Goal: Task Accomplishment & Management: Manage account settings

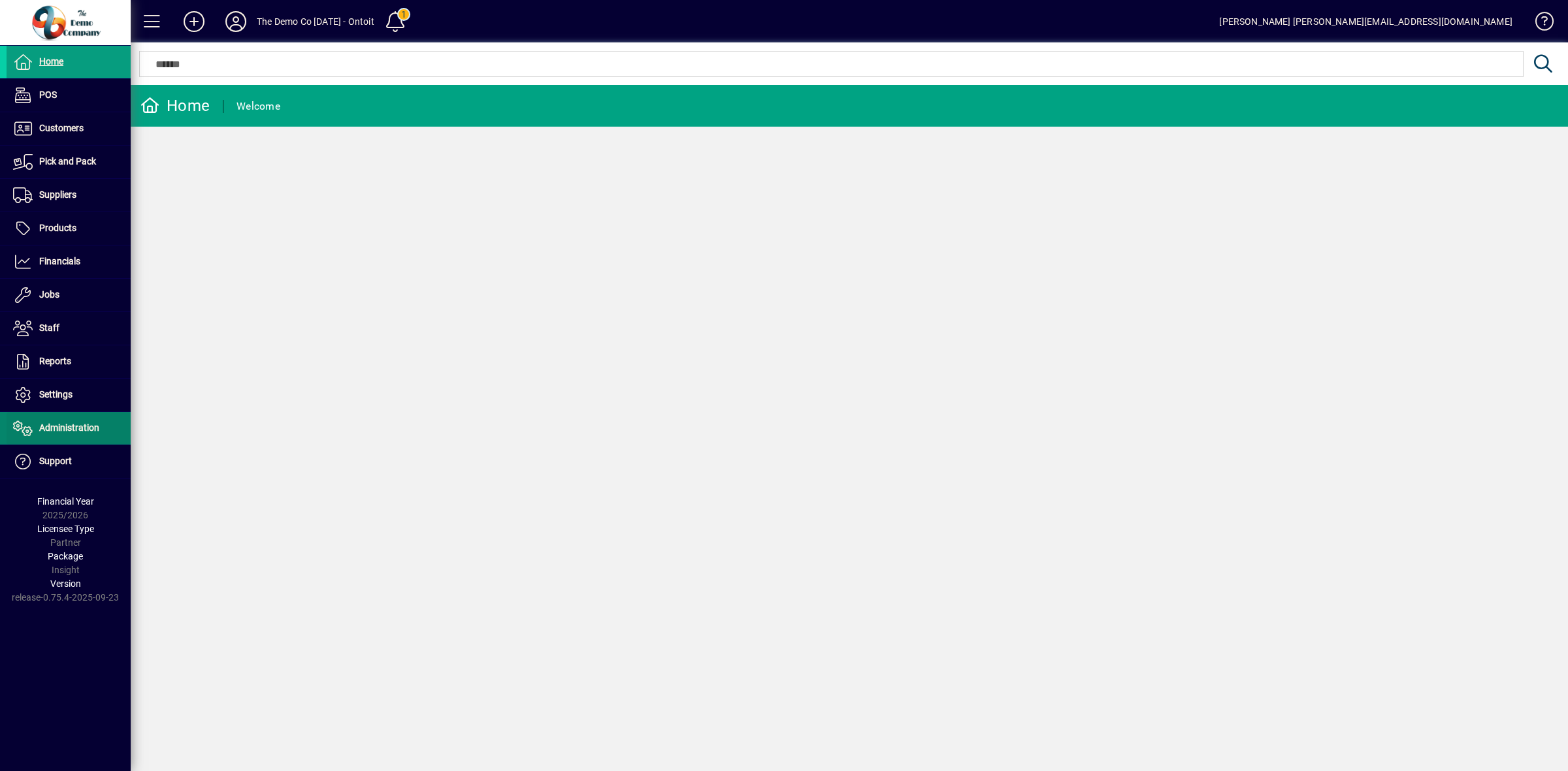
click at [62, 425] on span "Administration" at bounding box center [69, 427] width 60 height 10
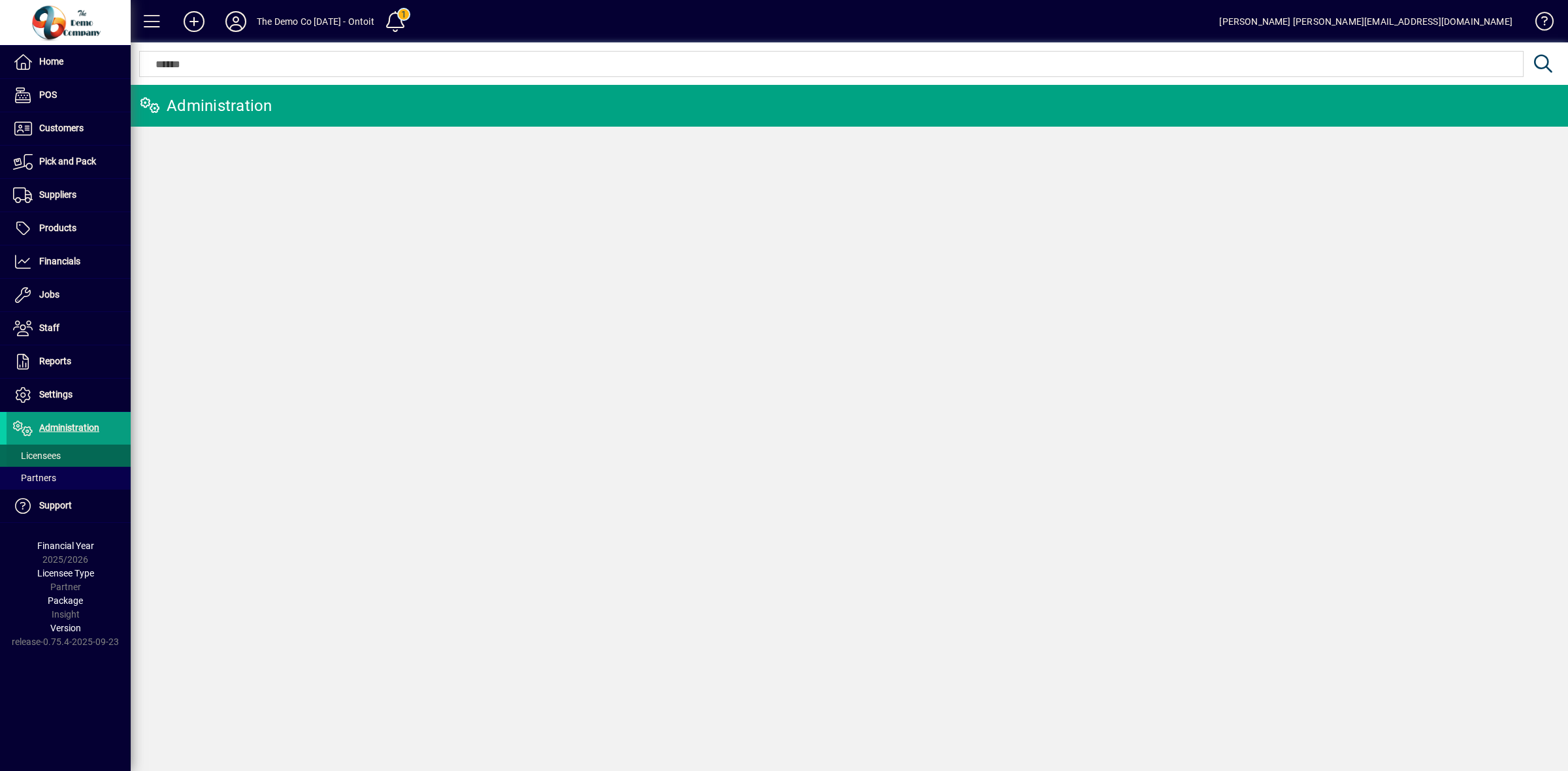
click at [54, 452] on span "Licensees" at bounding box center [37, 455] width 48 height 10
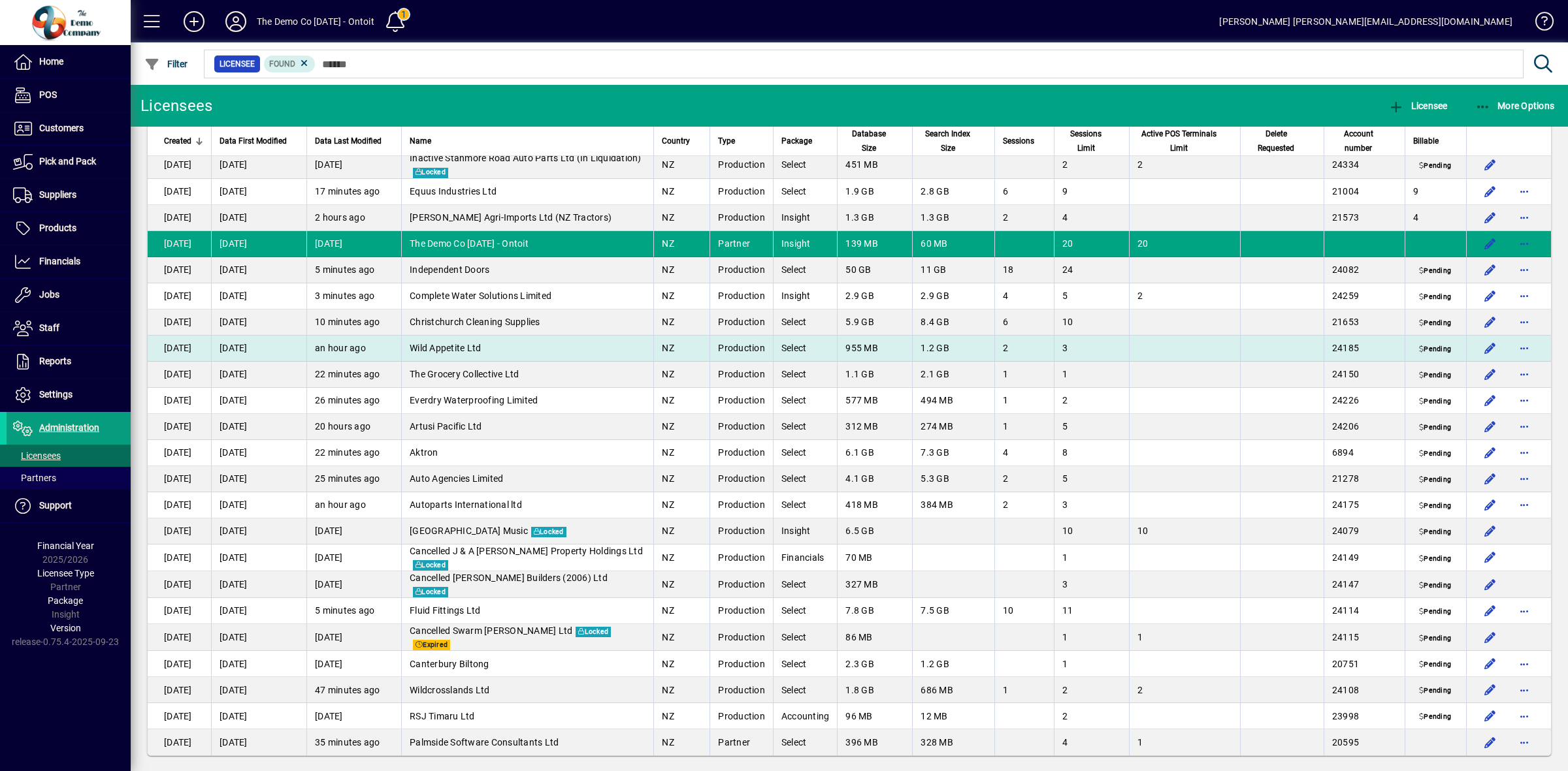
scroll to position [526, 0]
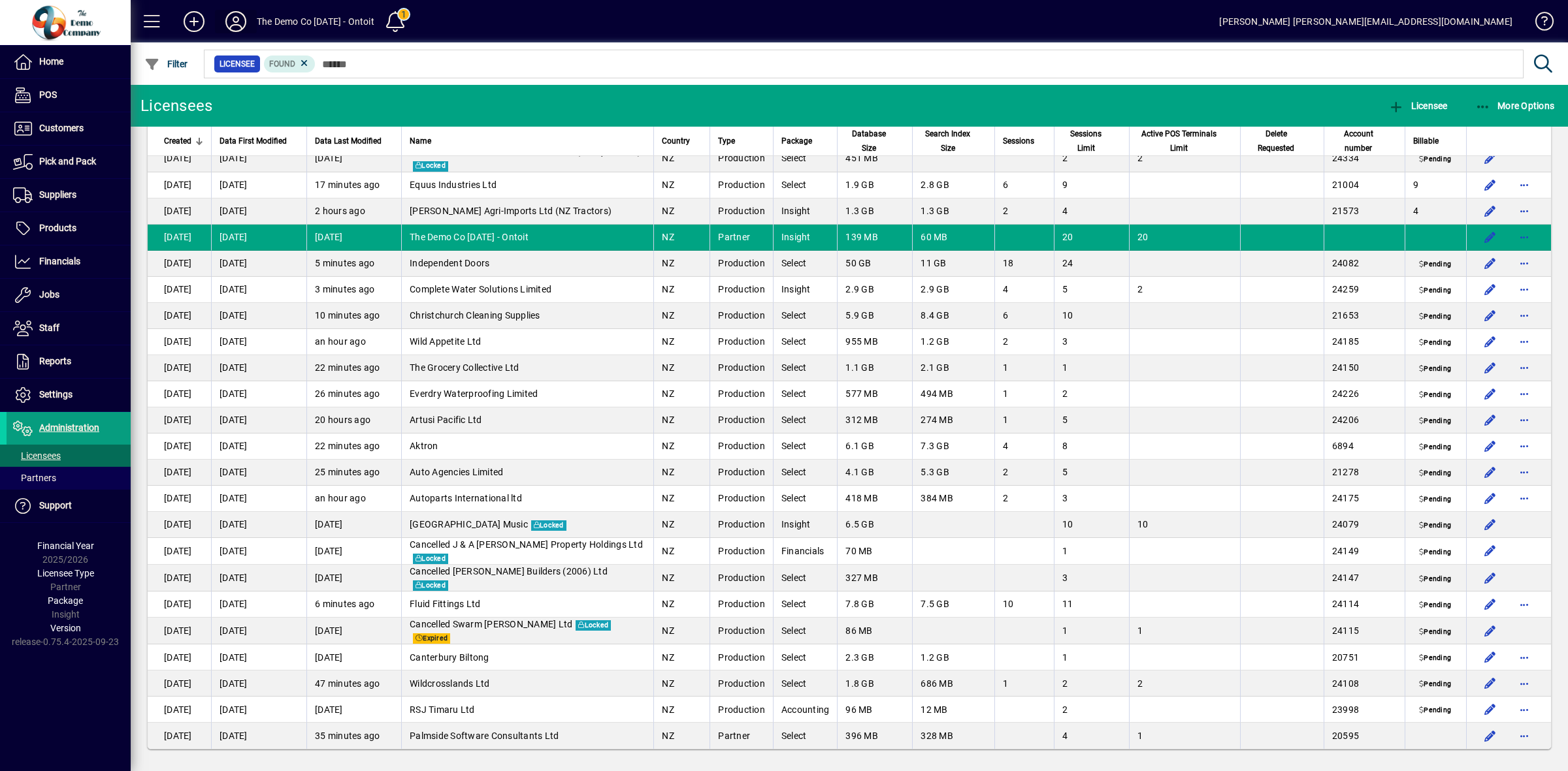
click at [236, 21] on icon at bounding box center [236, 22] width 26 height 21
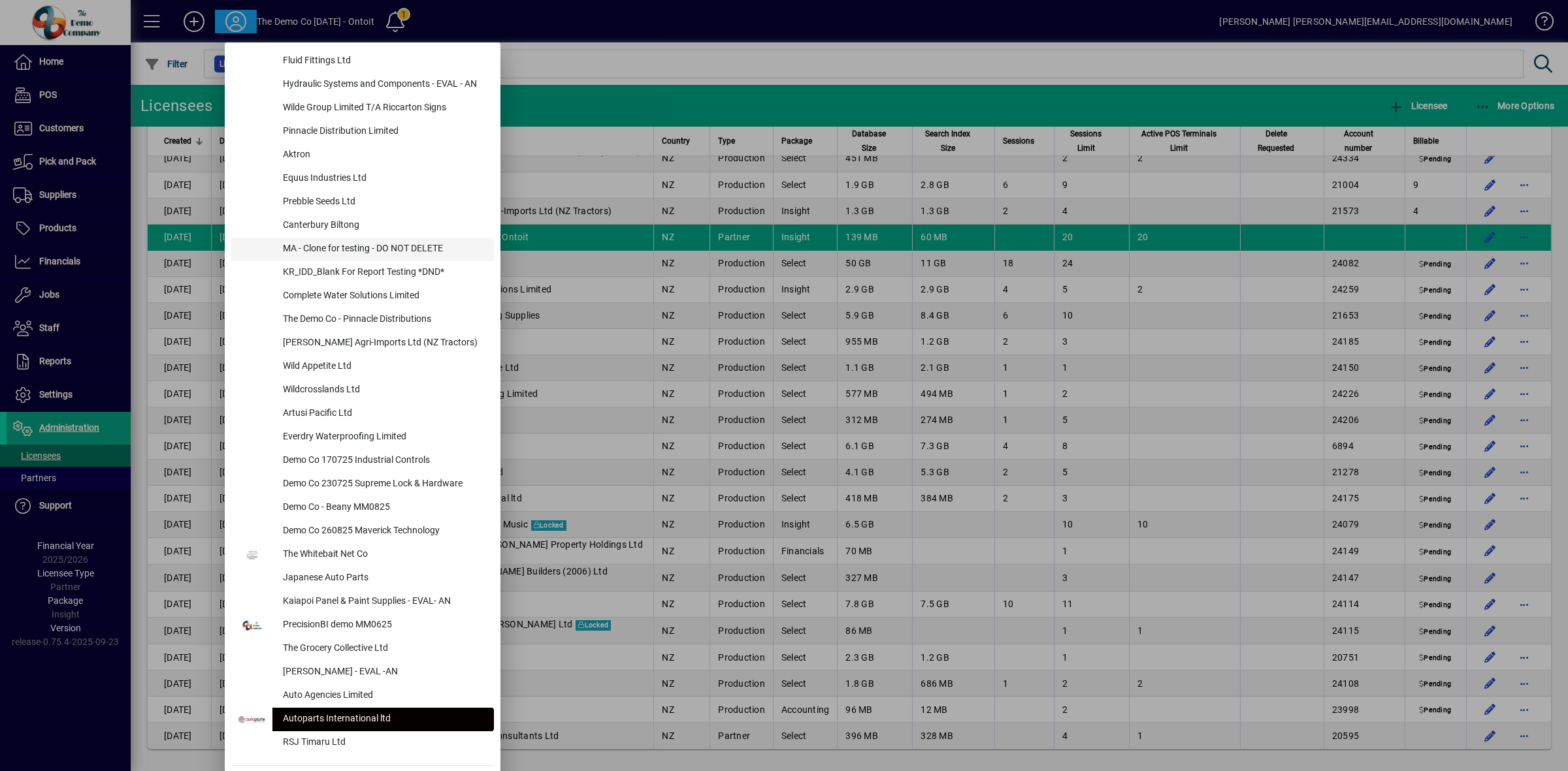
scroll to position [245, 0]
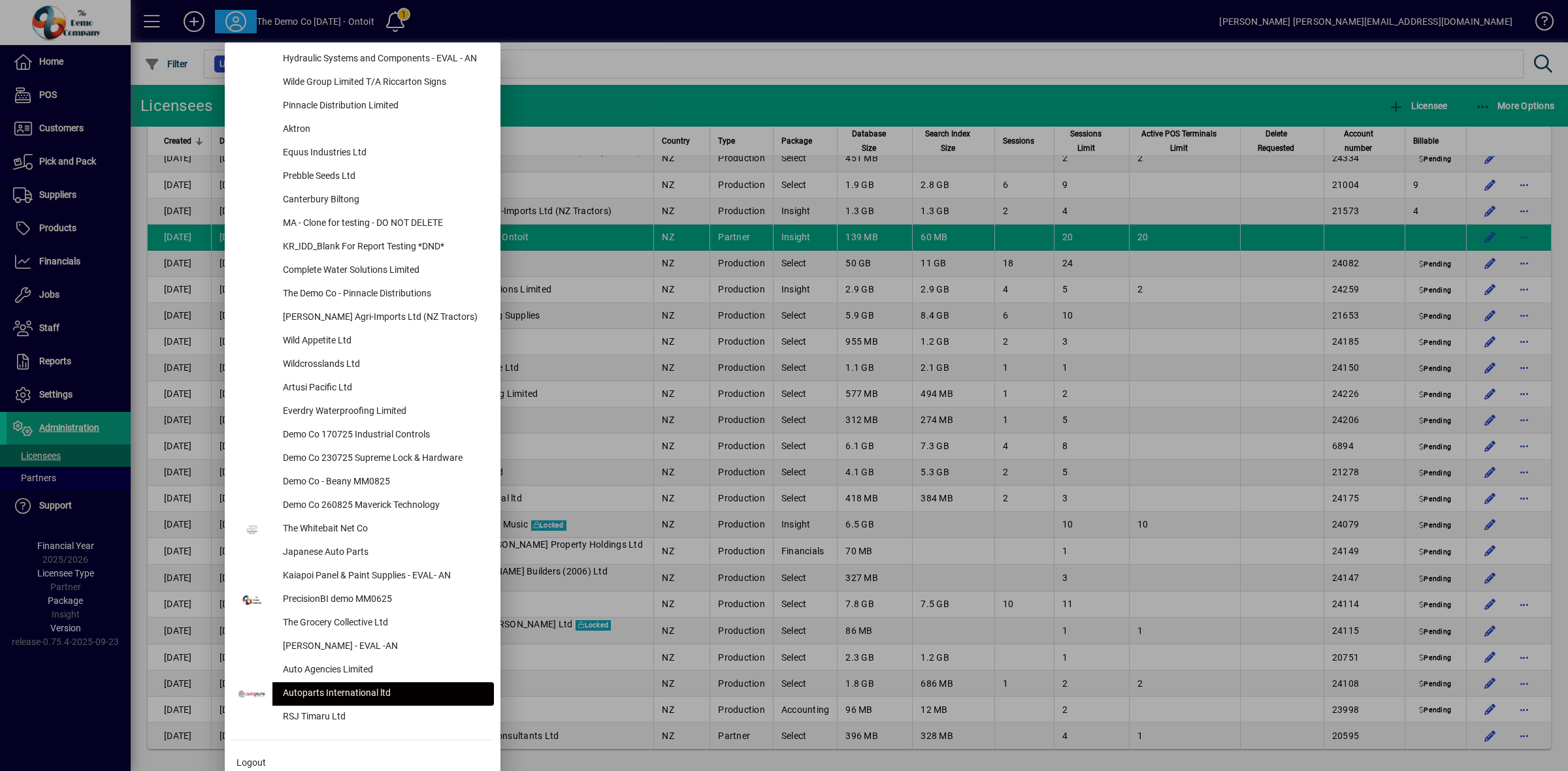
click at [703, 100] on div at bounding box center [784, 386] width 1568 height 771
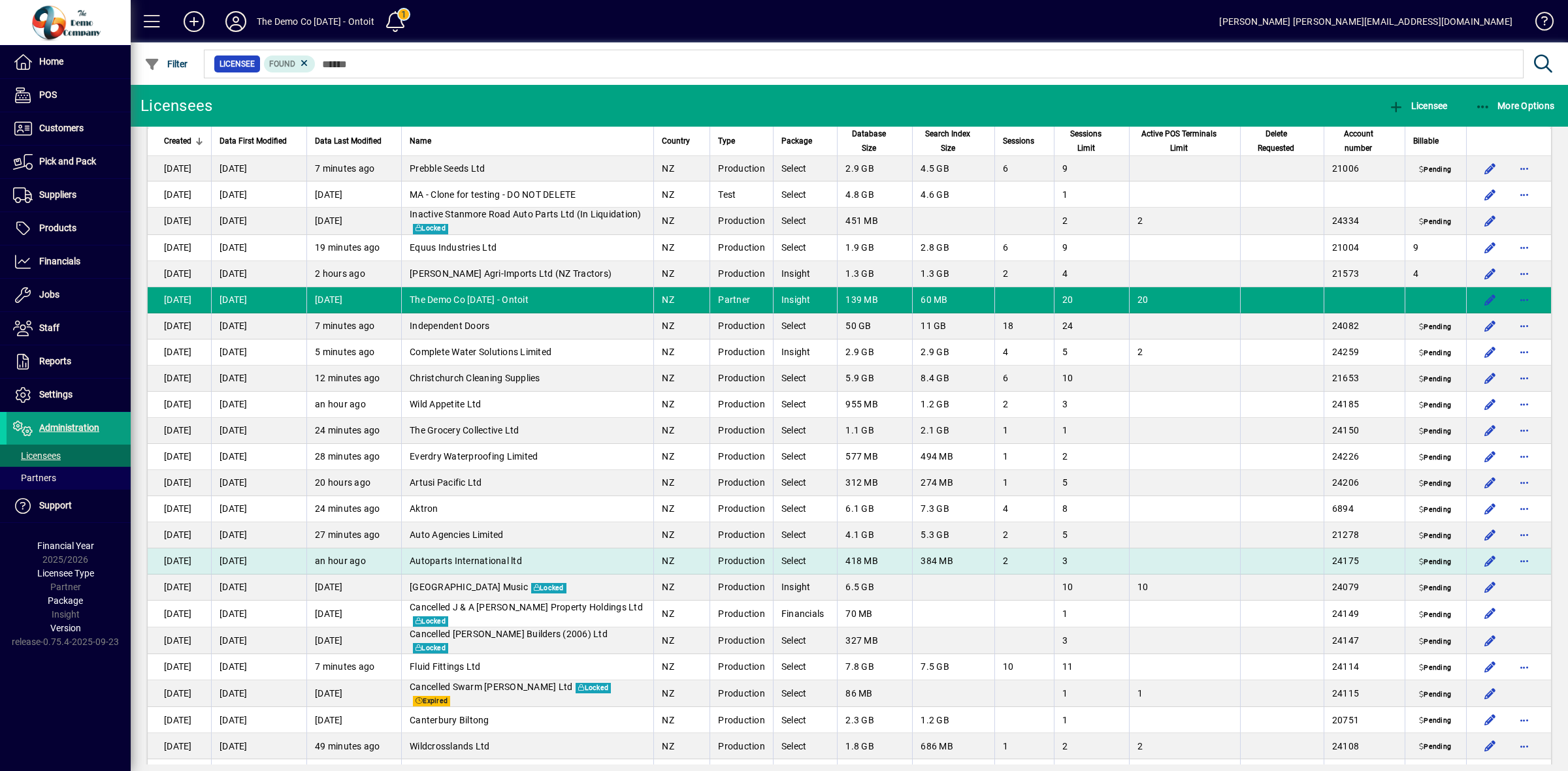
scroll to position [526, 0]
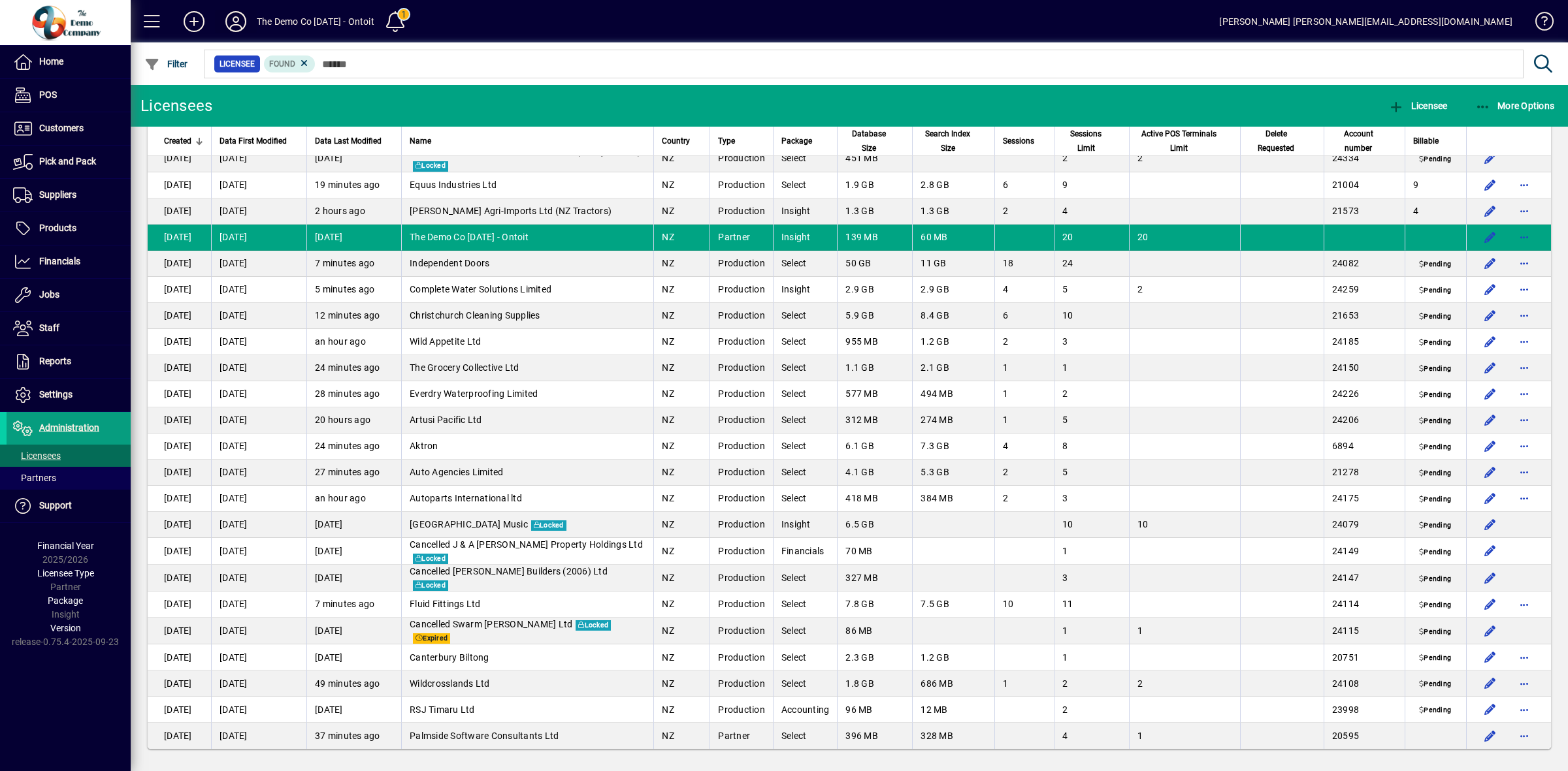
click at [229, 23] on icon at bounding box center [236, 22] width 26 height 21
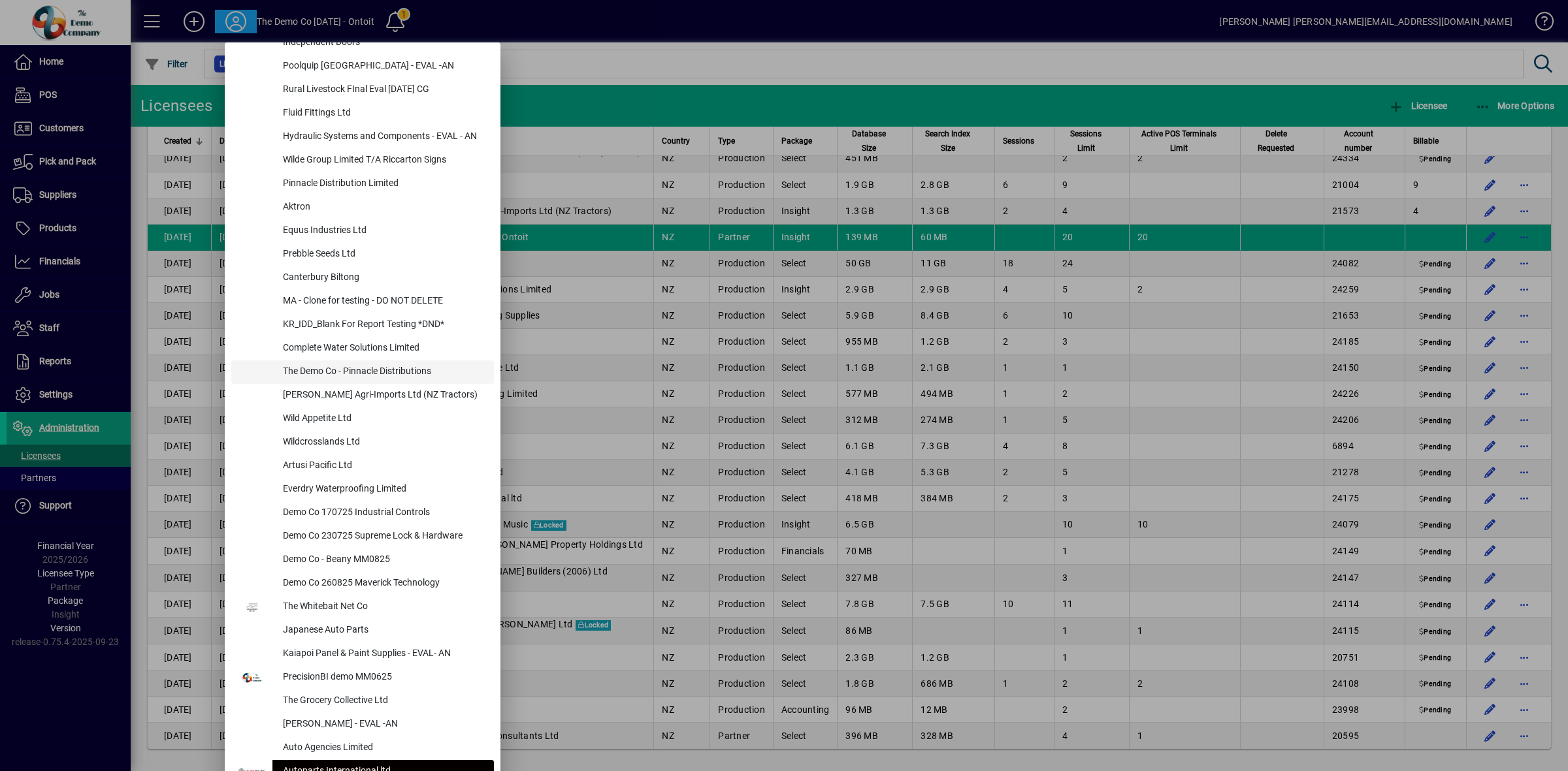
scroll to position [245, 0]
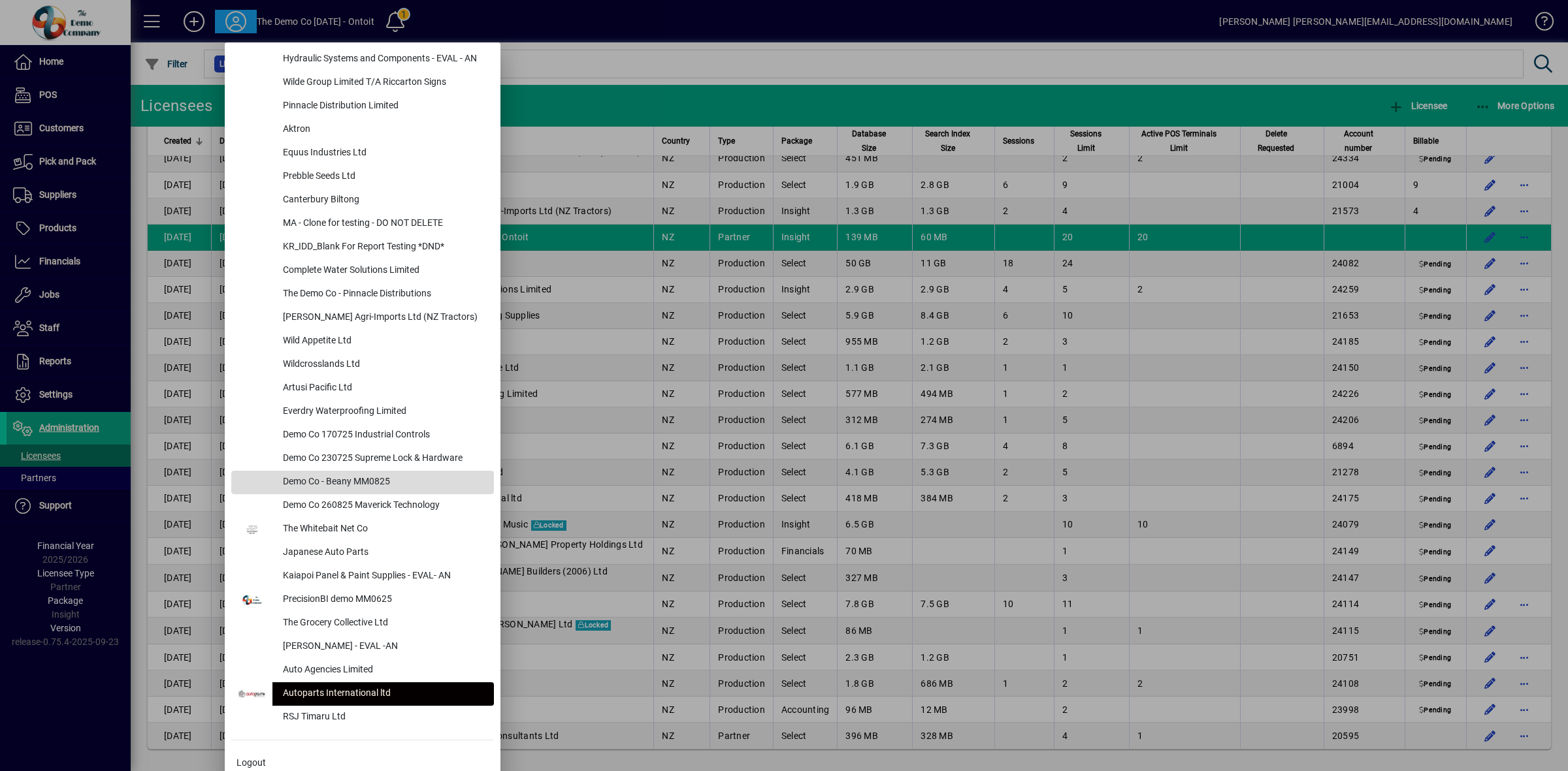
click at [356, 483] on div "Demo Co - Beany MM0825" at bounding box center [383, 483] width 221 height 24
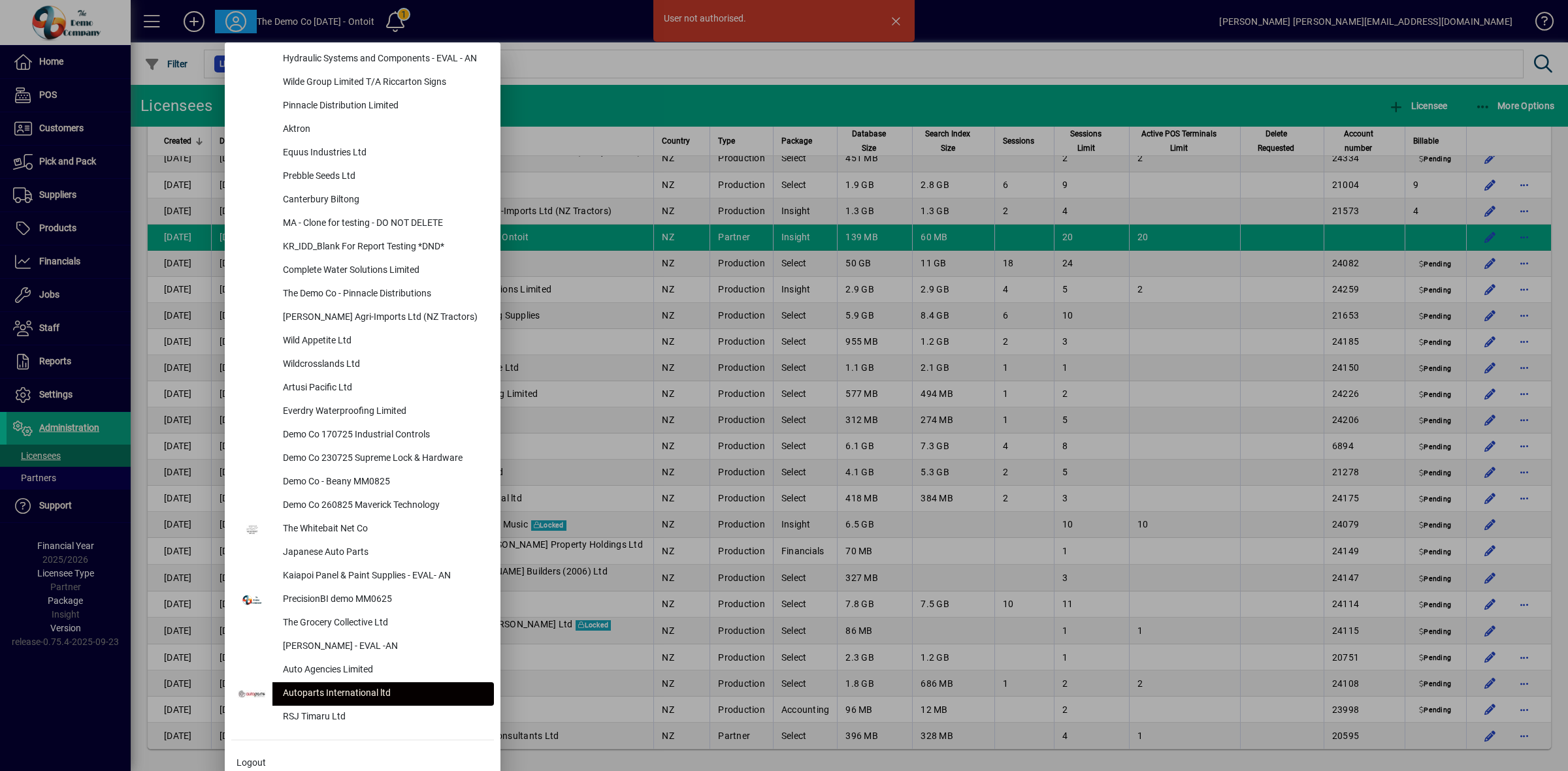
click at [896, 21] on div at bounding box center [784, 386] width 1568 height 771
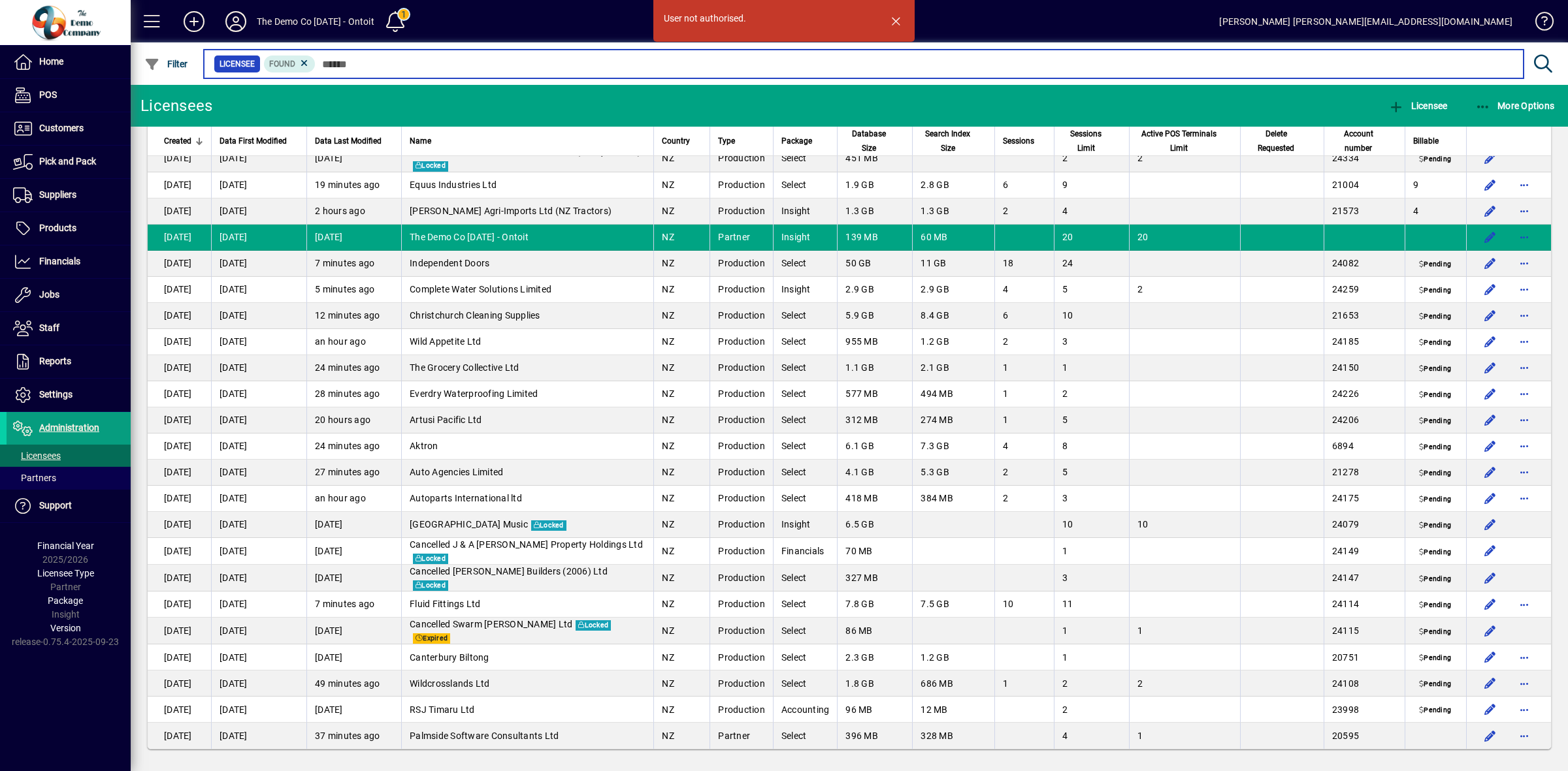
click at [544, 65] on input "text" at bounding box center [914, 64] width 1198 height 18
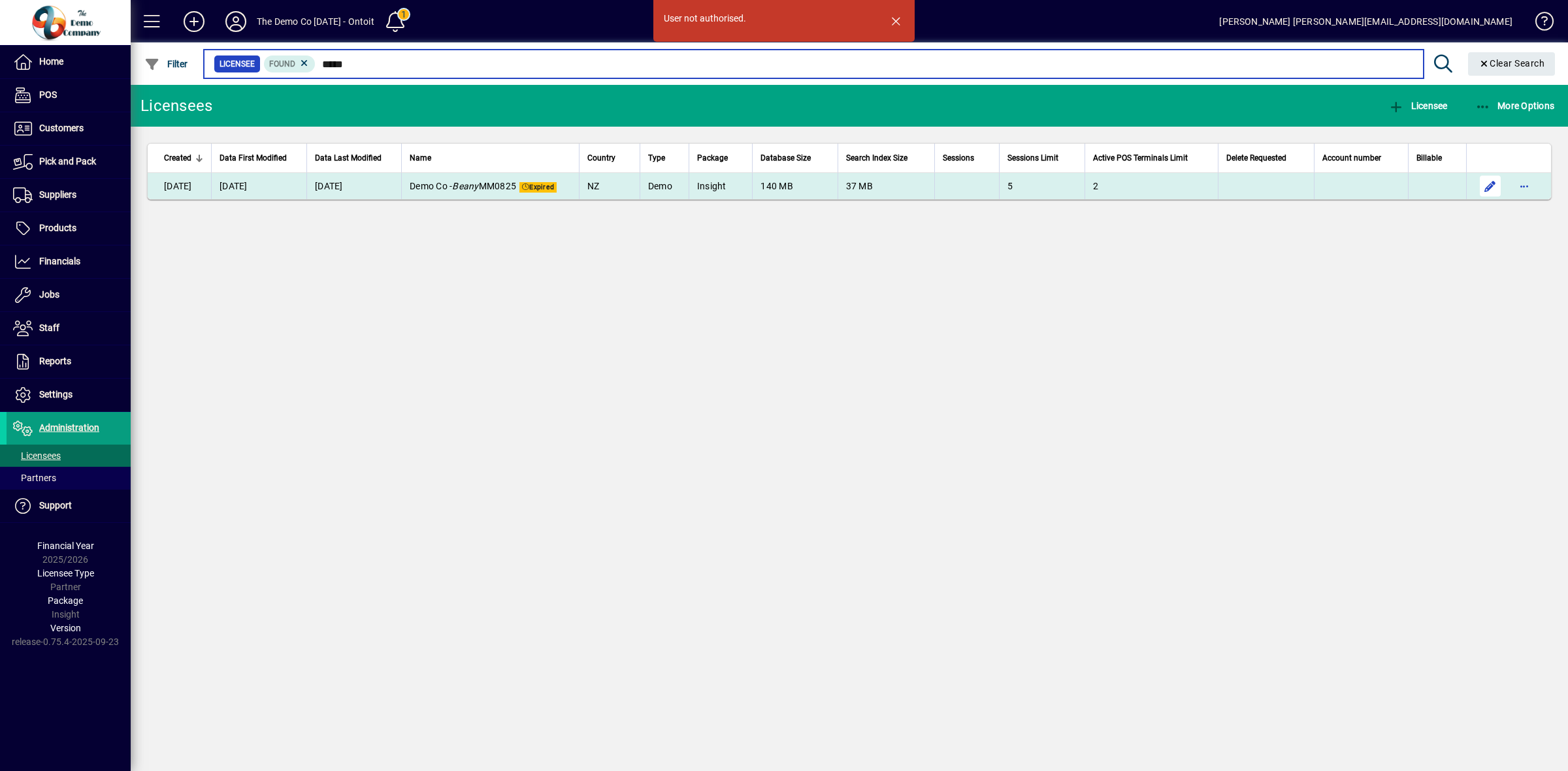
type input "*****"
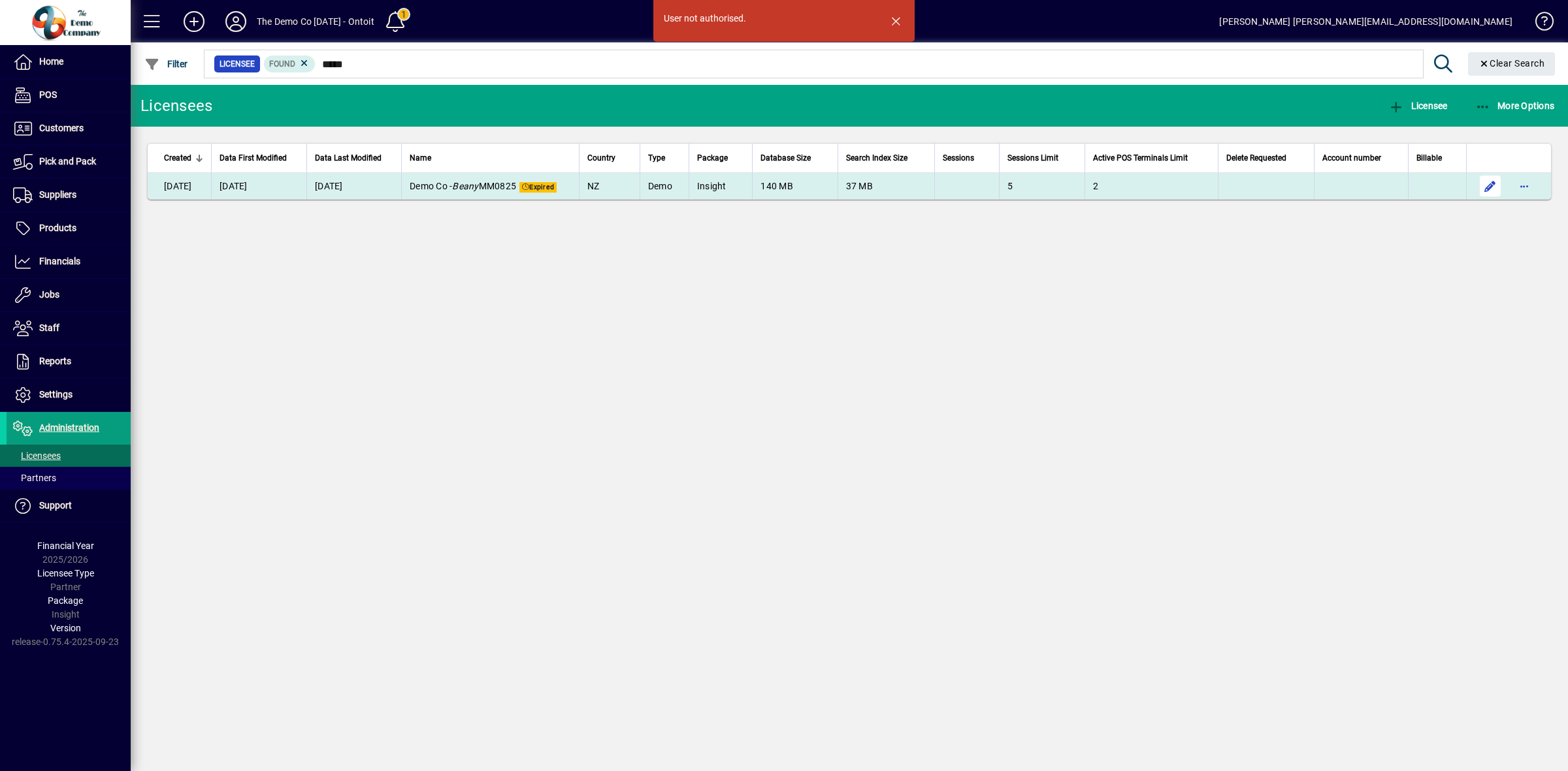
click at [1493, 186] on span "button" at bounding box center [1490, 186] width 31 height 31
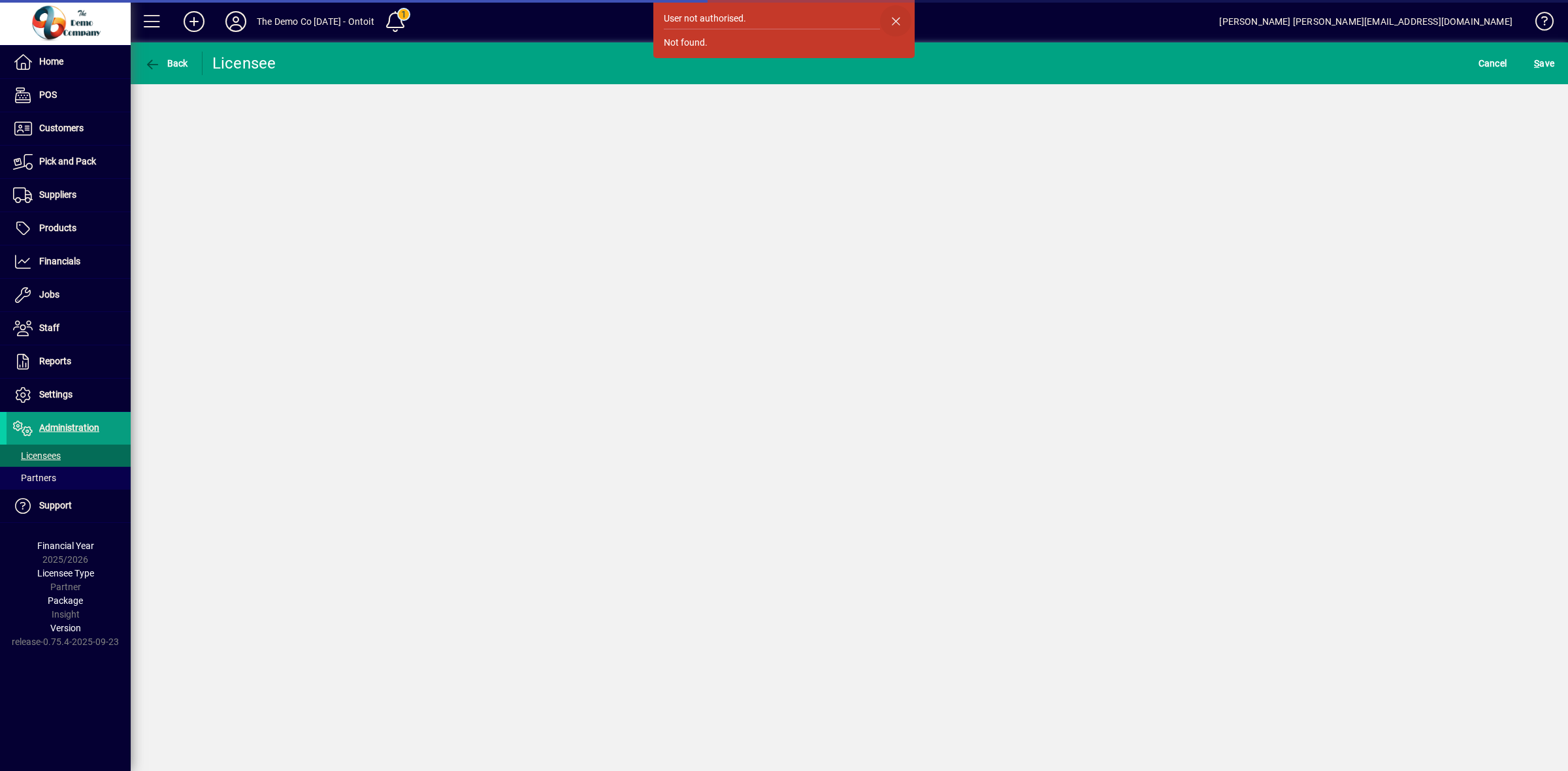
click at [897, 23] on span "button" at bounding box center [895, 21] width 31 height 31
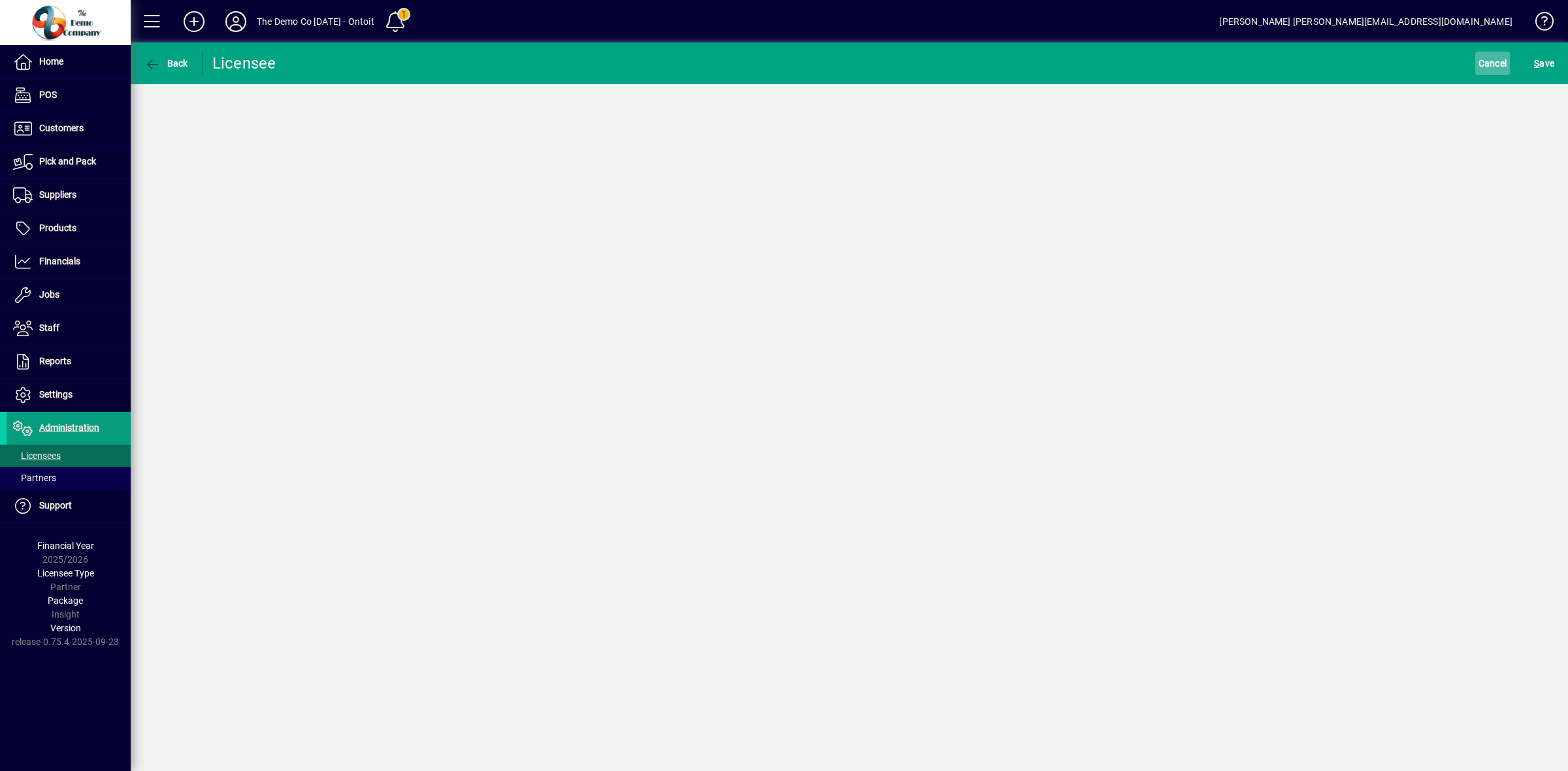
click at [1487, 57] on span "Cancel" at bounding box center [1493, 63] width 29 height 21
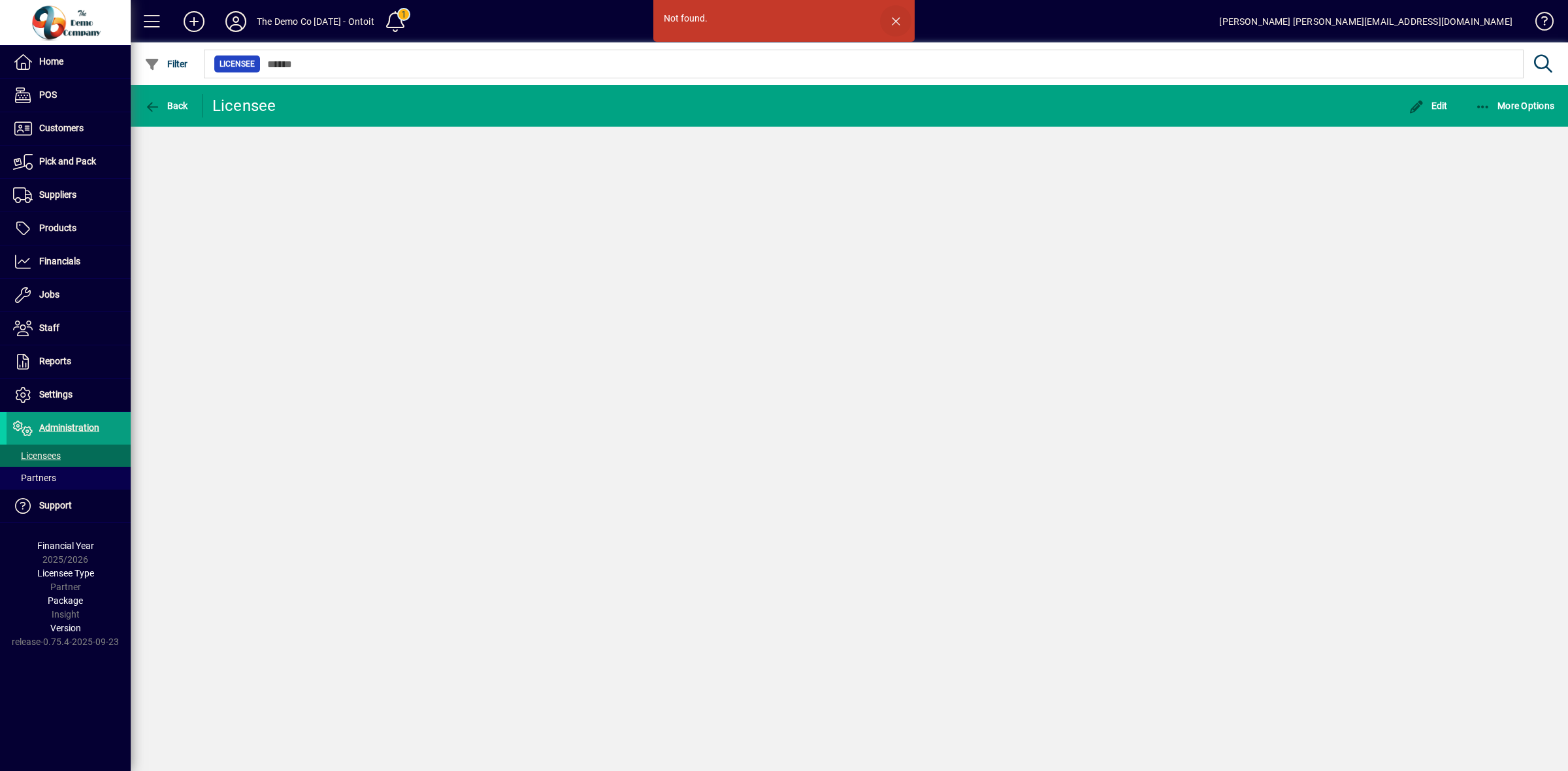
click at [894, 11] on span "button" at bounding box center [895, 21] width 31 height 31
click at [157, 105] on icon "button" at bounding box center [152, 107] width 16 height 13
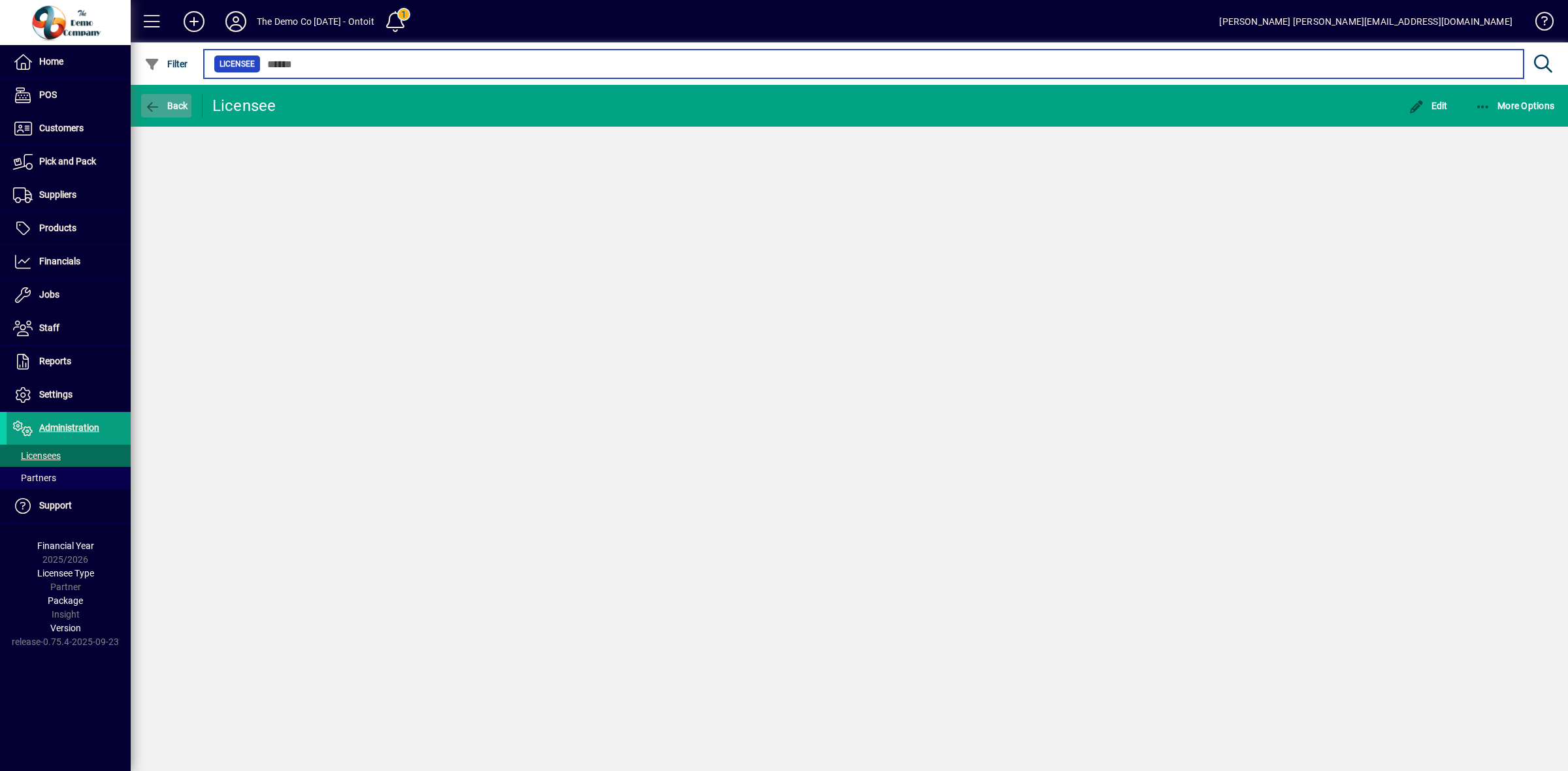
type input "*****"
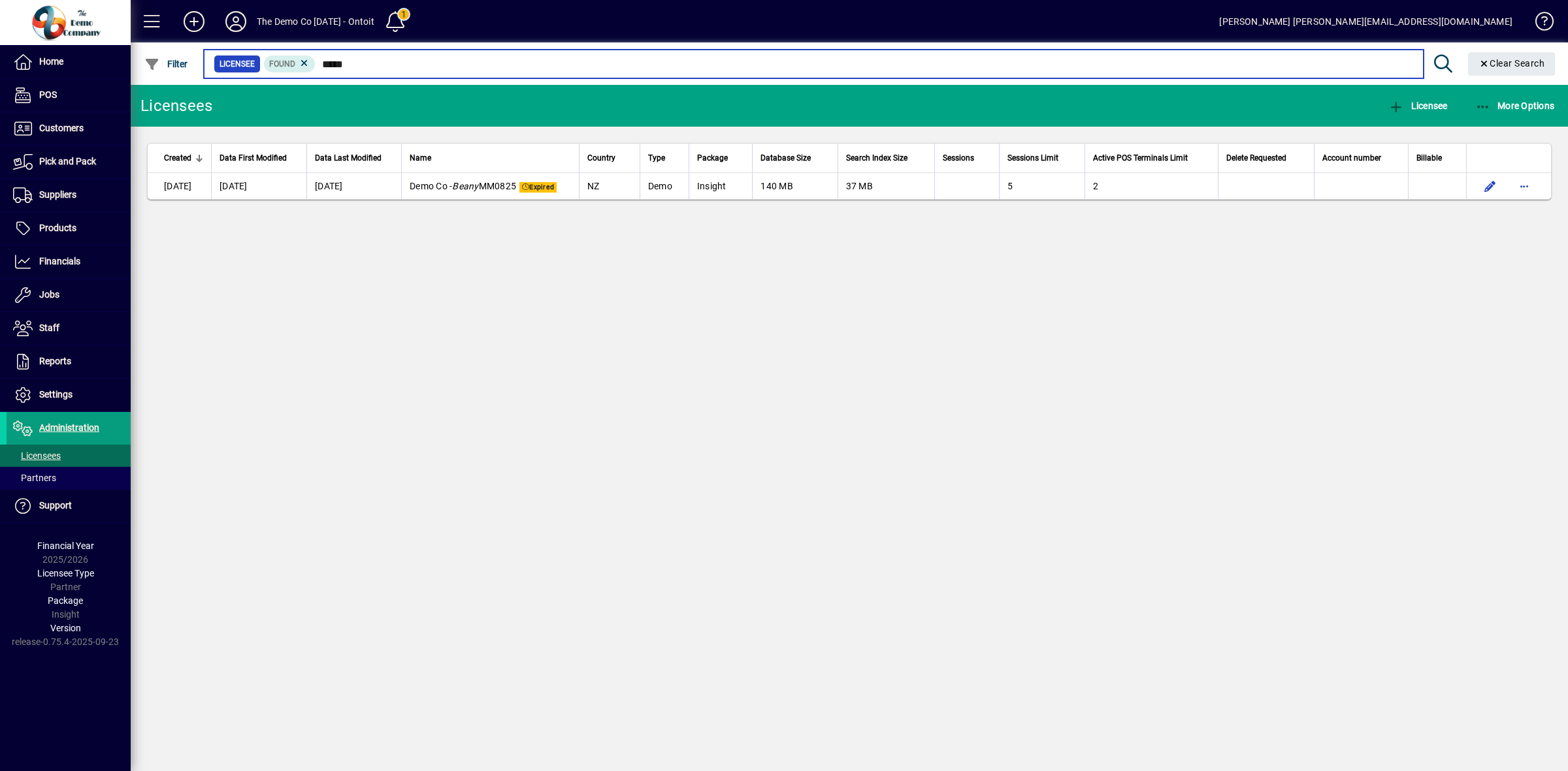
drag, startPoint x: 370, startPoint y: 60, endPoint x: 322, endPoint y: 58, distance: 48.0
click at [322, 58] on input "*****" at bounding box center [864, 64] width 1097 height 18
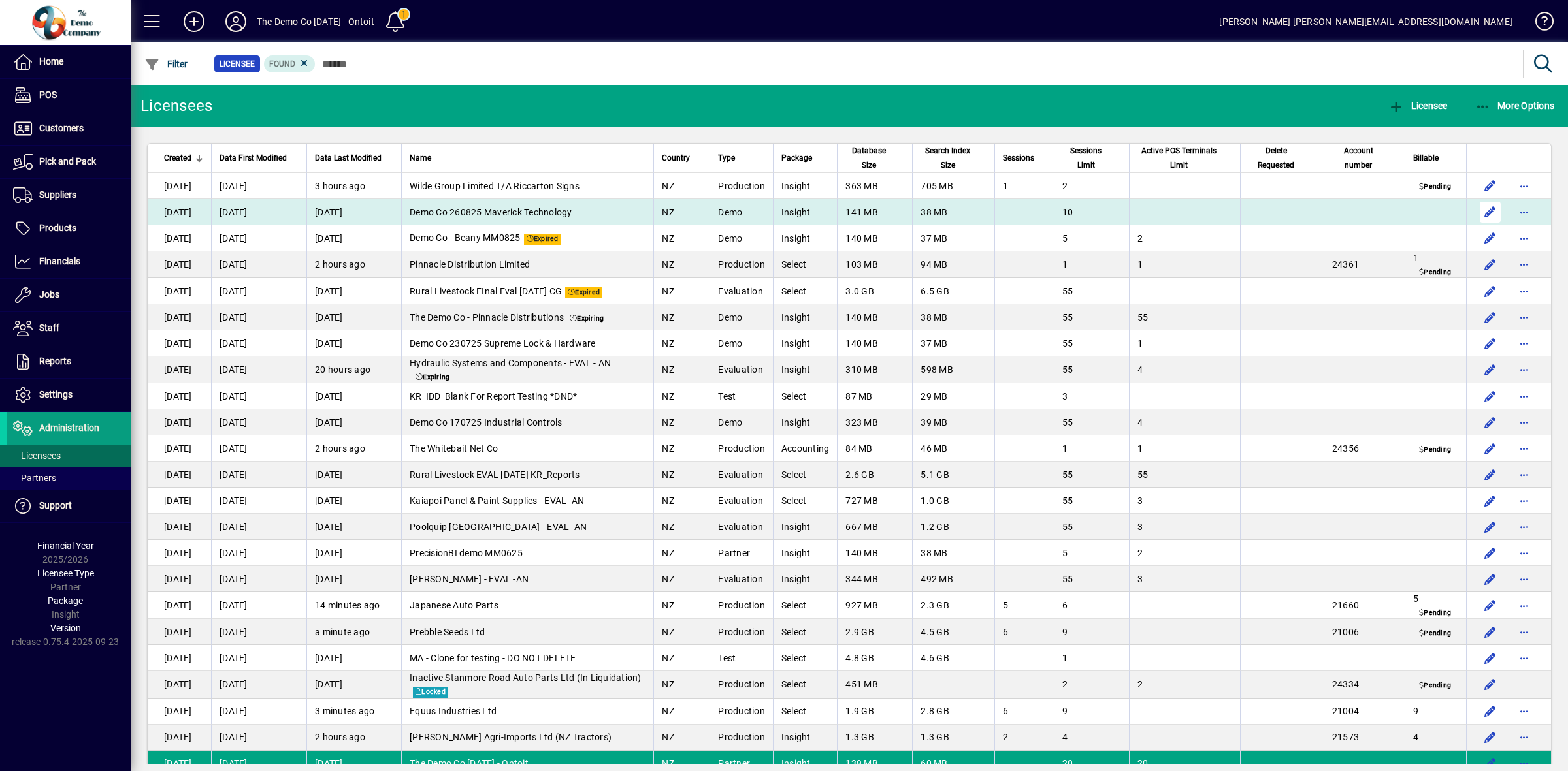
click at [1478, 212] on span "button" at bounding box center [1490, 212] width 31 height 31
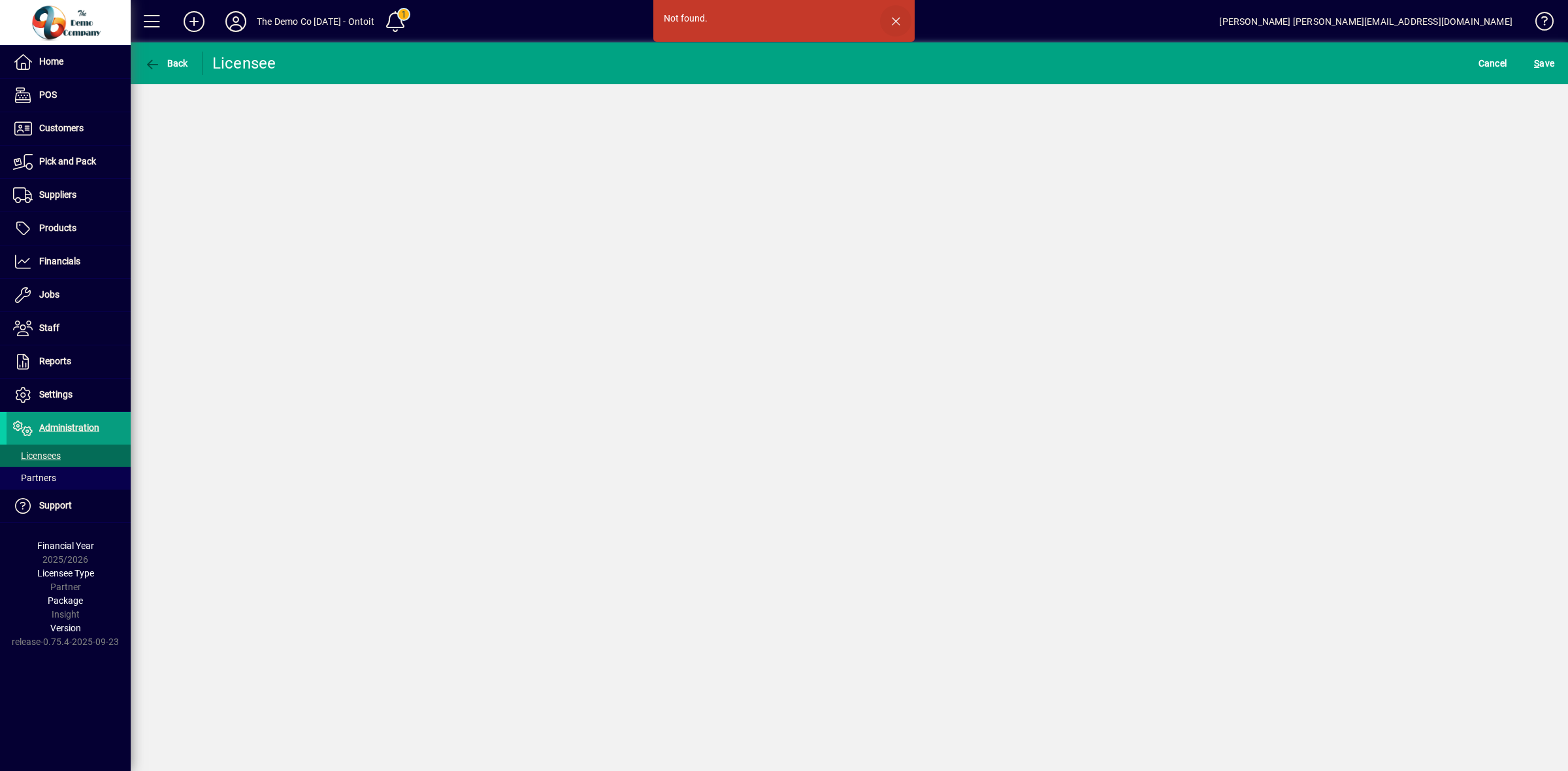
click at [896, 16] on span "button" at bounding box center [895, 21] width 31 height 31
click at [171, 60] on span "Back" at bounding box center [166, 63] width 44 height 10
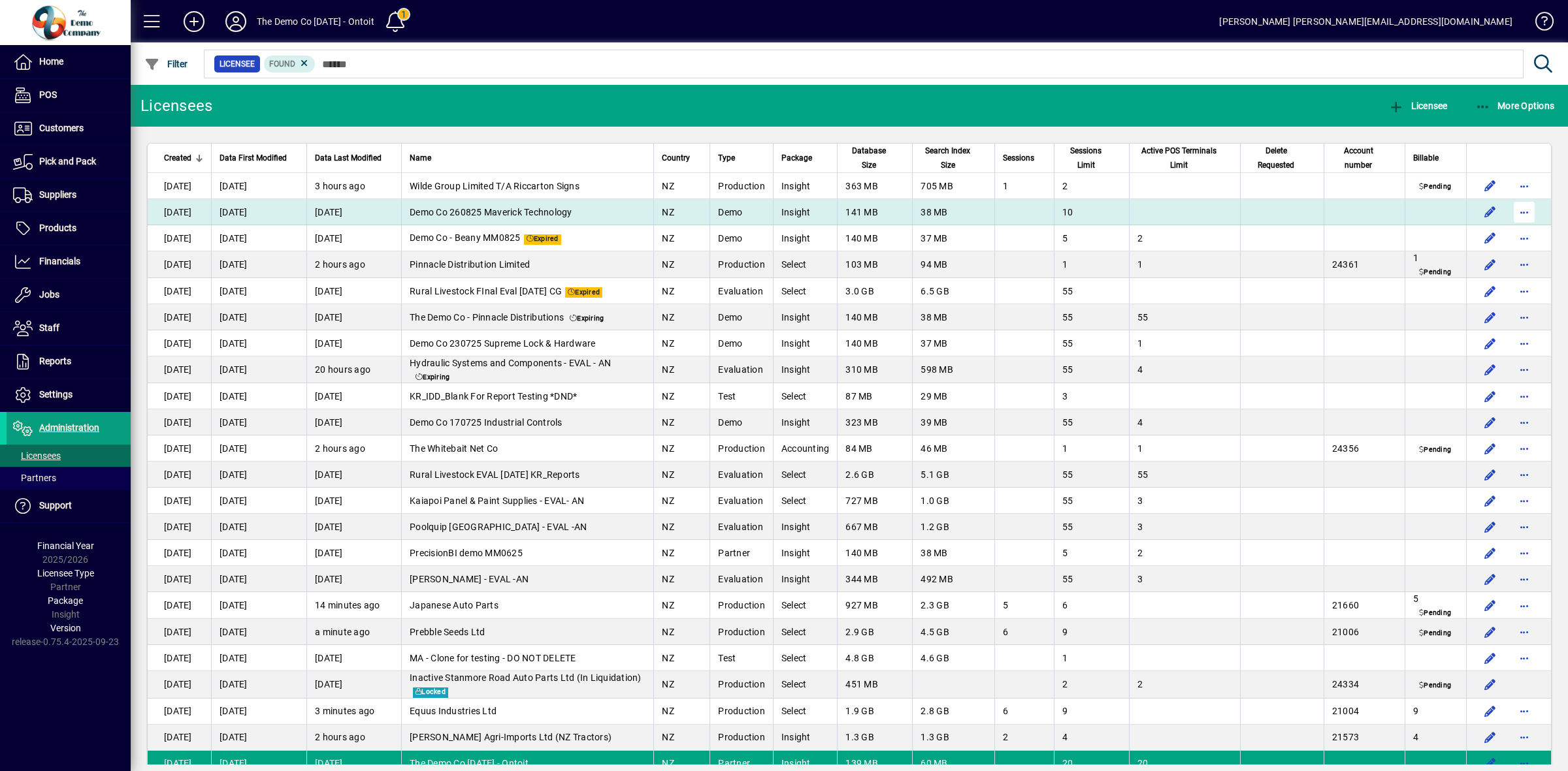
click at [1517, 207] on span "button" at bounding box center [1524, 212] width 31 height 31
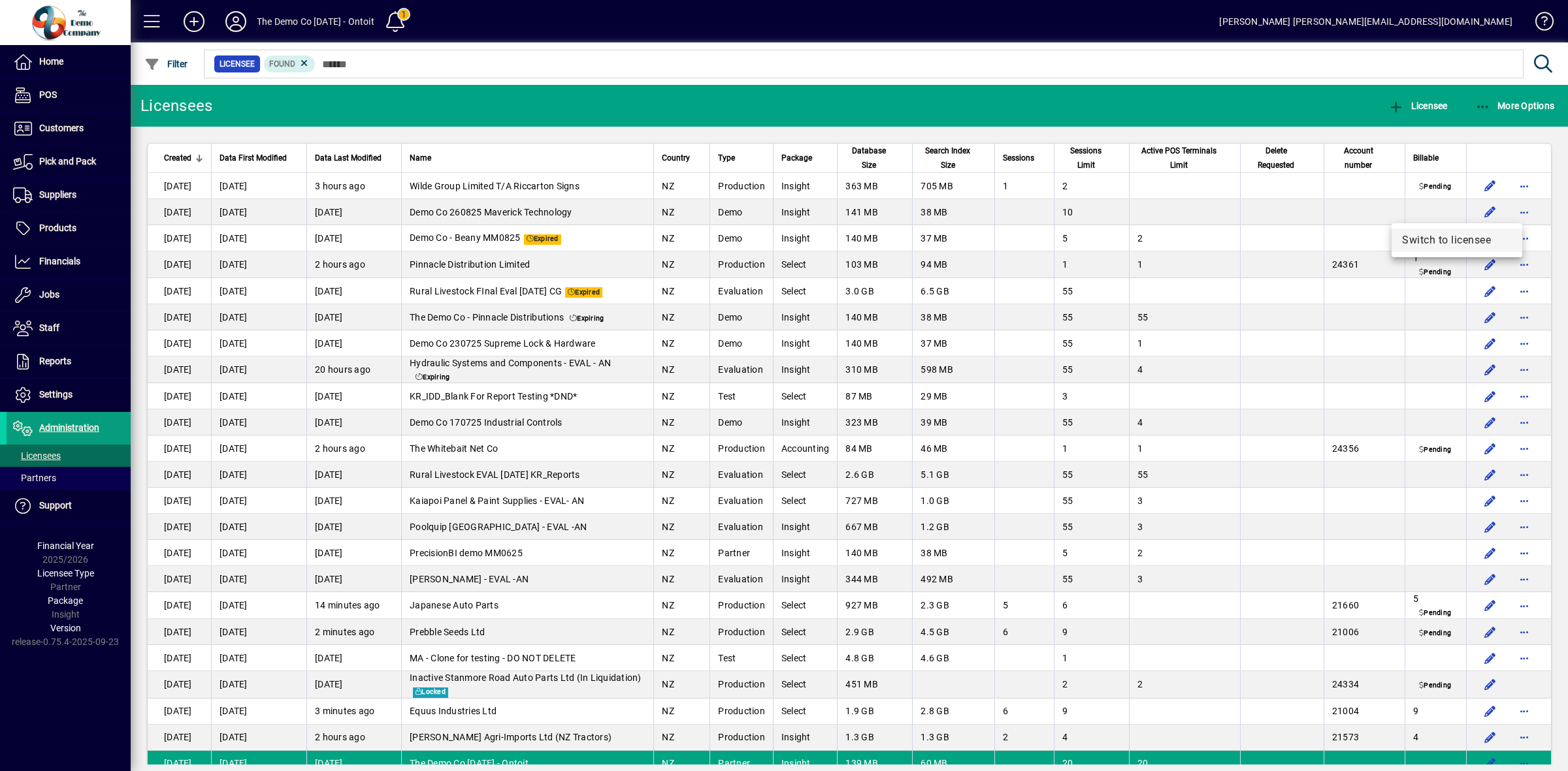
click at [1491, 236] on span "Switch to licensee" at bounding box center [1457, 240] width 110 height 16
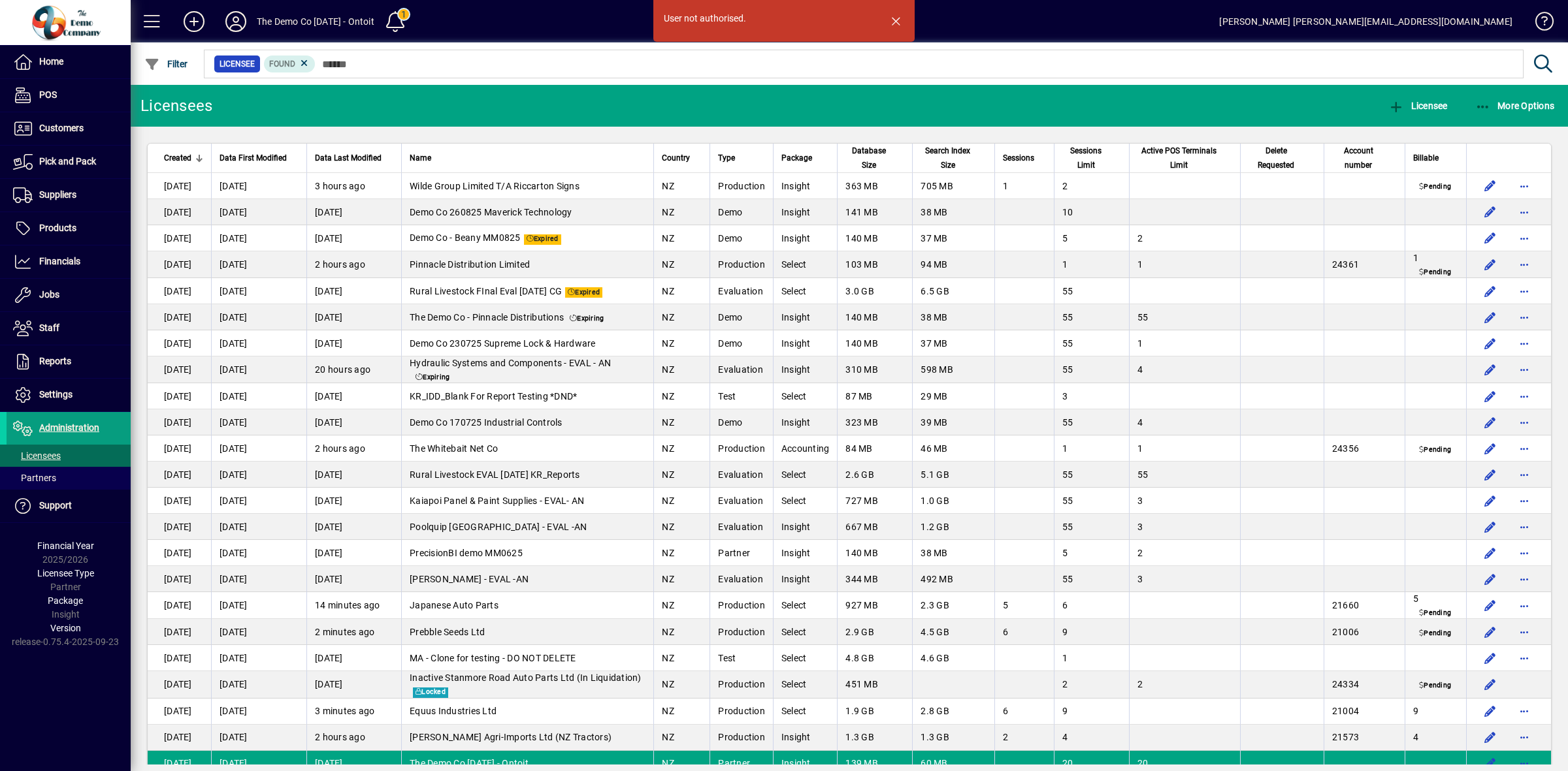
click at [900, 17] on span "button" at bounding box center [895, 21] width 31 height 31
click at [472, 157] on div "Name" at bounding box center [527, 158] width 236 height 15
